Goal: Information Seeking & Learning: Learn about a topic

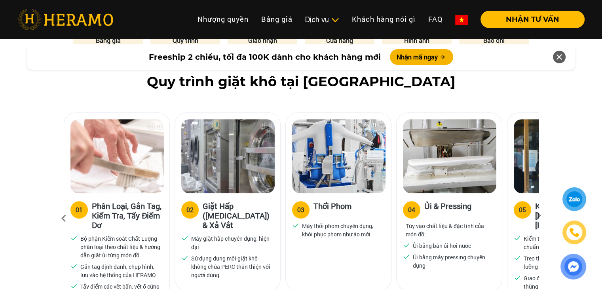
scroll to position [515, 0]
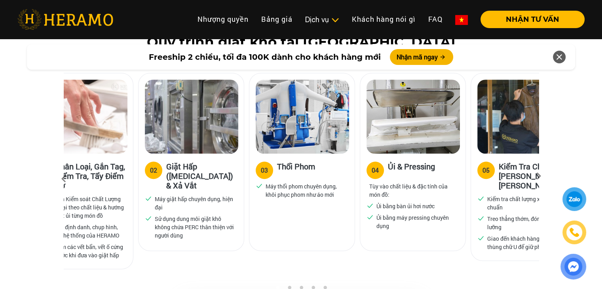
drag, startPoint x: 409, startPoint y: 194, endPoint x: 147, endPoint y: 192, distance: 262.1
click at [367, 202] on ul "Ủi bằng bàn ủi hơi nước Ủi bằng máy pressing chuyên dụng" at bounding box center [413, 216] width 93 height 28
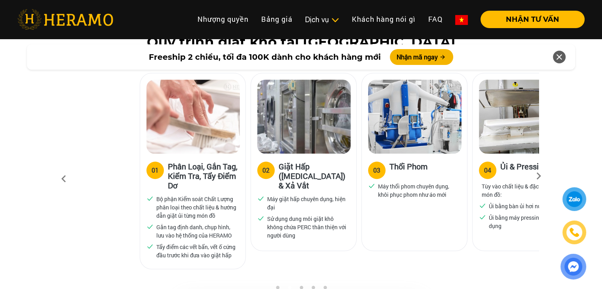
drag, startPoint x: 283, startPoint y: 206, endPoint x: 470, endPoint y: 205, distance: 186.9
click at [470, 205] on div "03 Thổi Phom Máy thổi phom chuyên dụng, khôi phục phom như áo mới" at bounding box center [416, 170] width 111 height 194
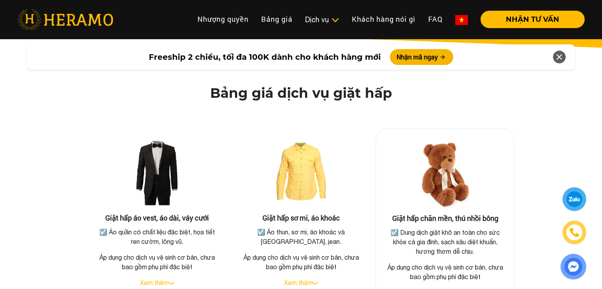
scroll to position [1465, 0]
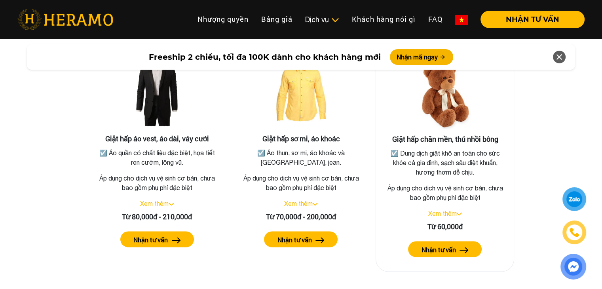
click at [456, 209] on link "Xem thêm" at bounding box center [442, 212] width 29 height 7
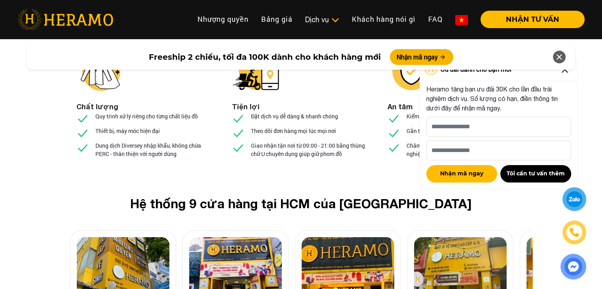
scroll to position [3009, 0]
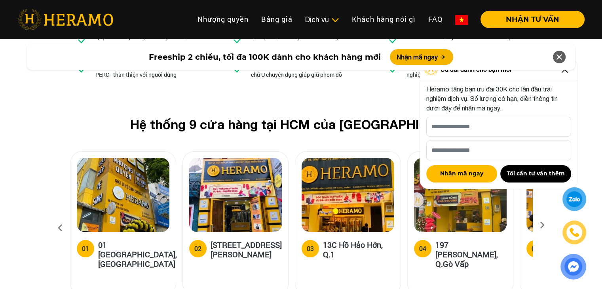
click at [560, 57] on icon at bounding box center [560, 57] width 10 height 14
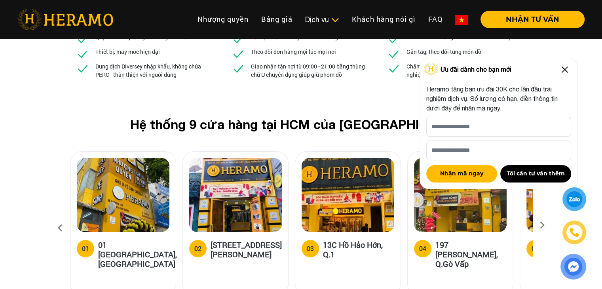
click at [563, 67] on img at bounding box center [565, 69] width 13 height 13
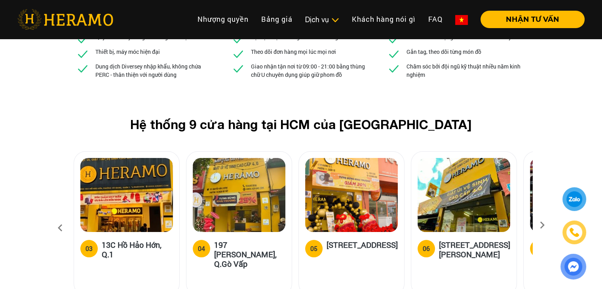
drag, startPoint x: 469, startPoint y: 180, endPoint x: 247, endPoint y: 175, distance: 221.4
click at [247, 240] on div "04 197 [PERSON_NAME], Q.Gò Vấp" at bounding box center [239, 256] width 93 height 33
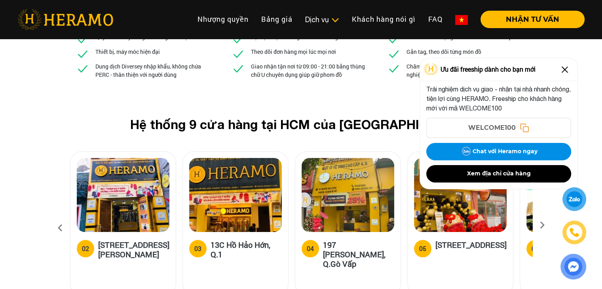
click at [562, 67] on img at bounding box center [565, 69] width 13 height 13
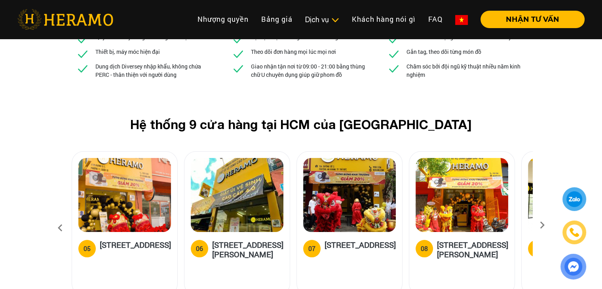
drag, startPoint x: 412, startPoint y: 190, endPoint x: 76, endPoint y: 163, distance: 336.7
click at [76, 232] on div "[STREET_ADDRESS]" at bounding box center [124, 263] width 105 height 63
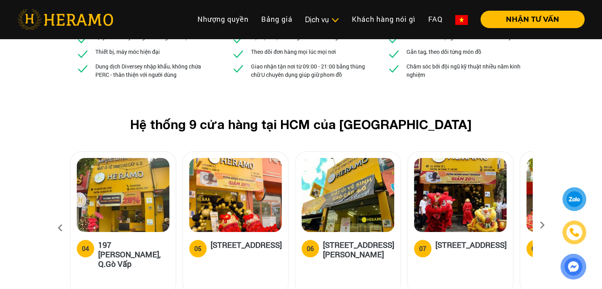
drag, startPoint x: 506, startPoint y: 179, endPoint x: 39, endPoint y: 191, distance: 466.5
click at [38, 190] on div "Hệ thống 9 cửa hàng tại HCM của HERAMO 01 01 [GEOGRAPHIC_DATA], Q.[GEOGRAPHIC_D…" at bounding box center [301, 211] width 602 height 188
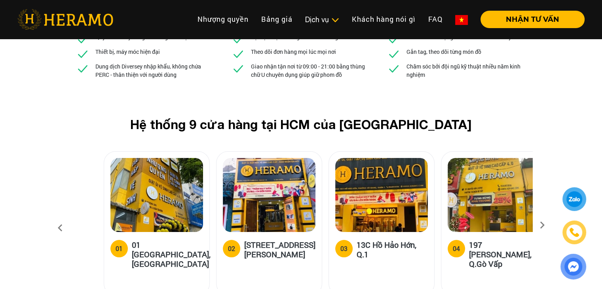
drag, startPoint x: 112, startPoint y: 144, endPoint x: 486, endPoint y: 143, distance: 373.7
click at [485, 158] on img at bounding box center [494, 195] width 93 height 74
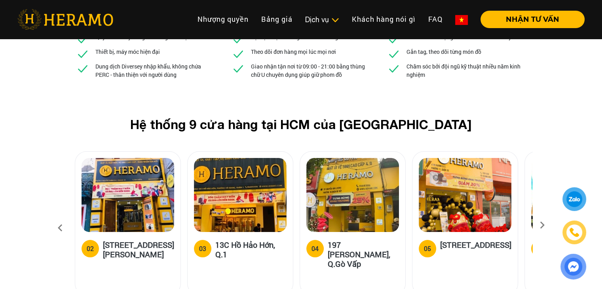
drag, startPoint x: 268, startPoint y: 180, endPoint x: 351, endPoint y: 168, distance: 83.1
click at [350, 232] on div "04 197 [PERSON_NAME], Q.Gò Vấp" at bounding box center [352, 263] width 105 height 63
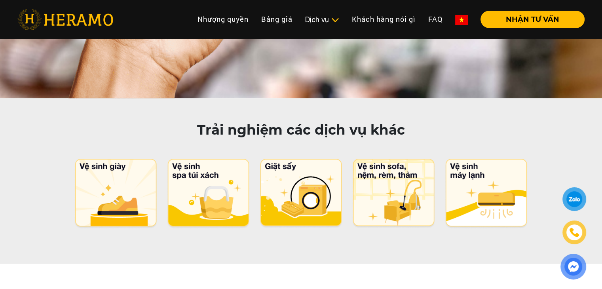
scroll to position [4077, 0]
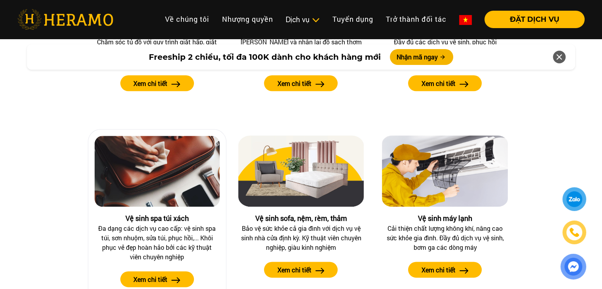
scroll to position [791, 0]
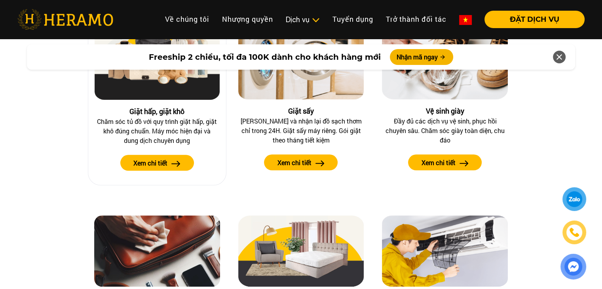
click at [158, 163] on label "Xem chi tiết" at bounding box center [150, 163] width 34 height 10
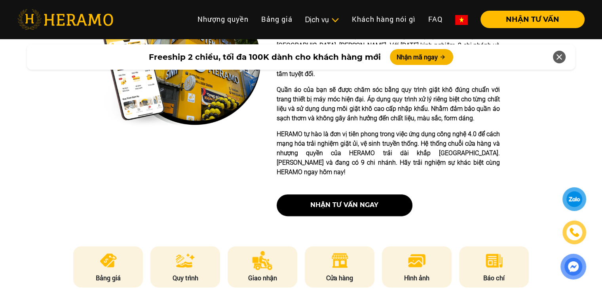
scroll to position [317, 0]
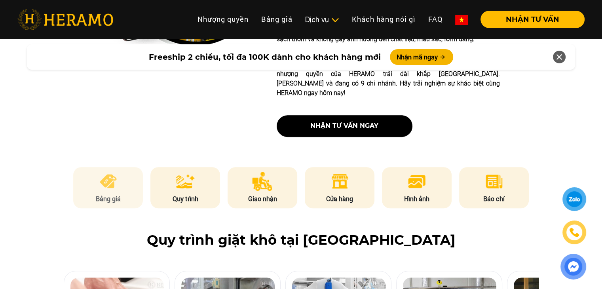
click at [114, 175] on li "Bảng giá" at bounding box center [108, 187] width 70 height 41
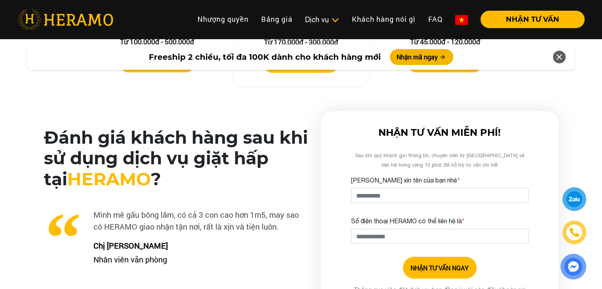
scroll to position [1934, 0]
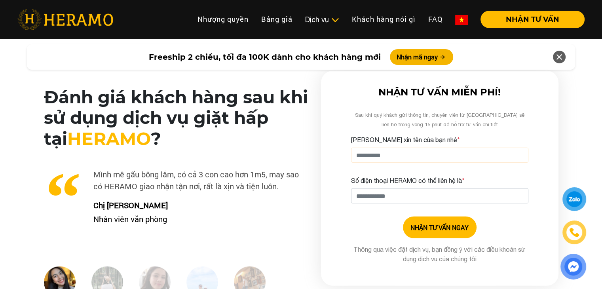
click at [390, 148] on input "Cho HERAMO xin tên của bạn nhé *" at bounding box center [439, 155] width 177 height 15
click at [374, 217] on div "NHẬN TƯ VẤN NGAY" at bounding box center [439, 228] width 177 height 22
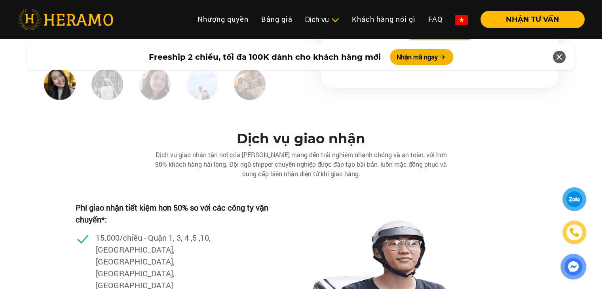
scroll to position [2053, 0]
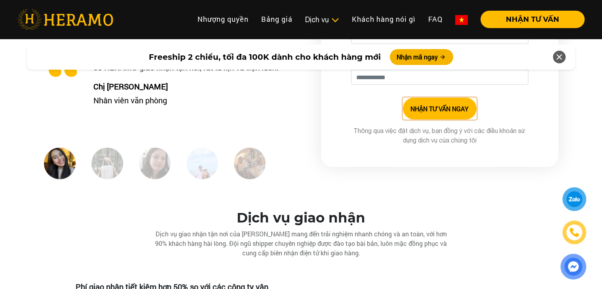
click at [472, 99] on button "NHẬN TƯ VẤN NGAY" at bounding box center [440, 109] width 74 height 22
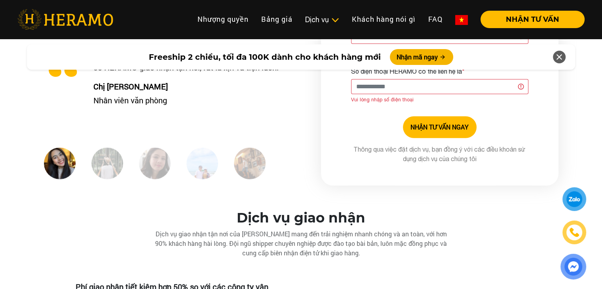
click at [580, 202] on div at bounding box center [574, 199] width 15 height 15
